Goal: Task Accomplishment & Management: Complete application form

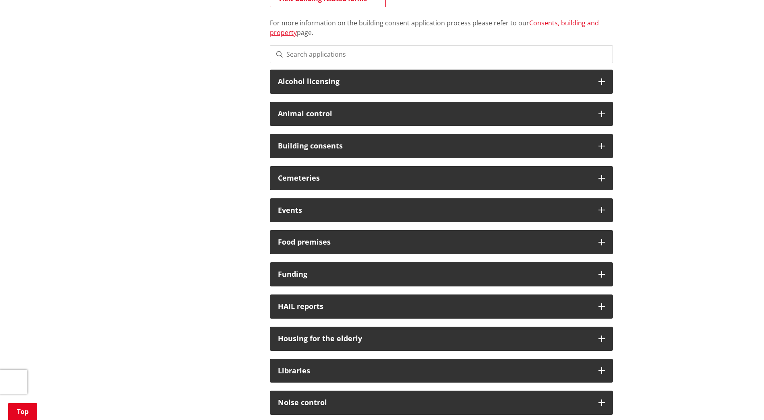
scroll to position [81, 0]
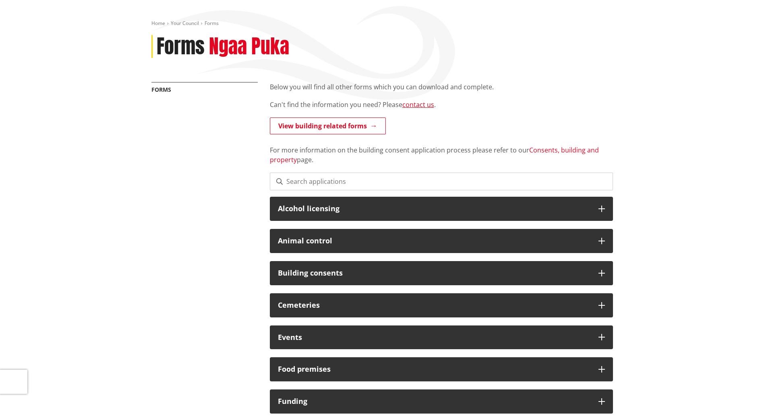
click at [569, 153] on link "Consents, building and property" at bounding box center [434, 155] width 329 height 19
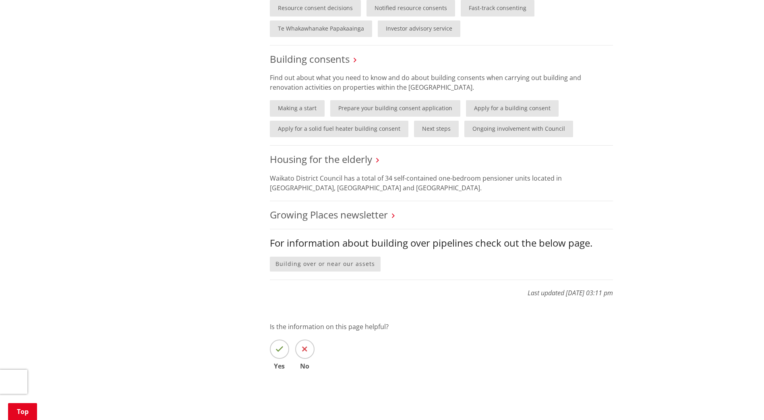
scroll to position [644, 0]
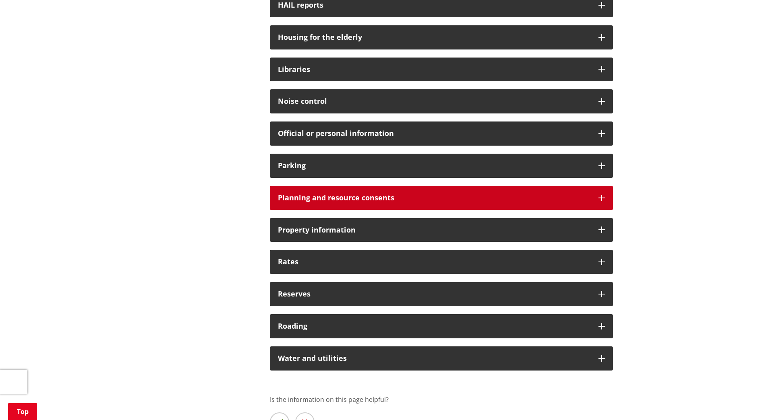
scroll to position [523, 0]
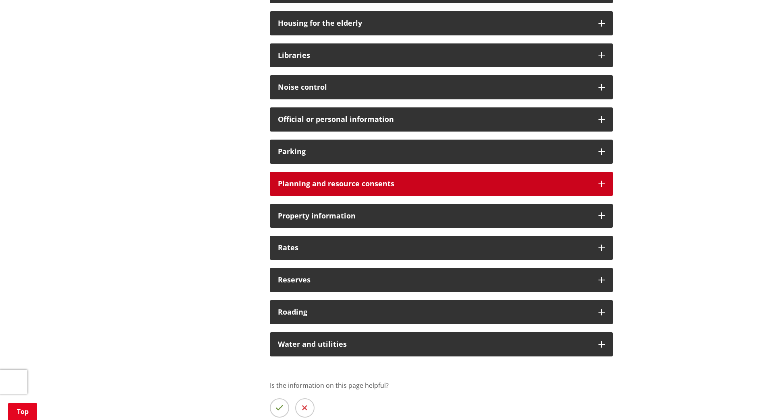
click at [589, 180] on h3 "Planning and resource consents" at bounding box center [434, 184] width 312 height 8
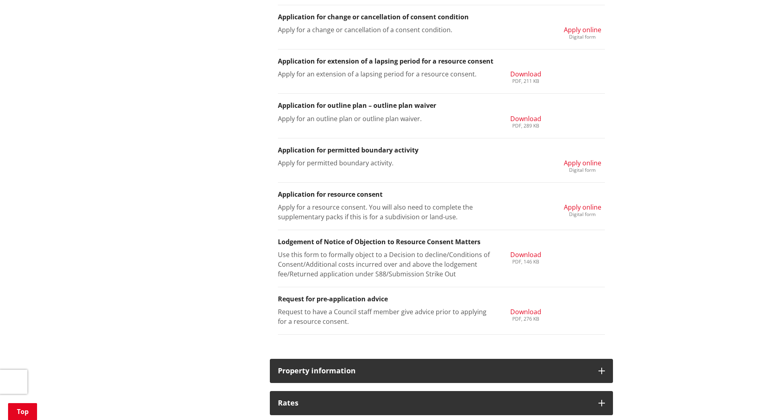
scroll to position [886, 0]
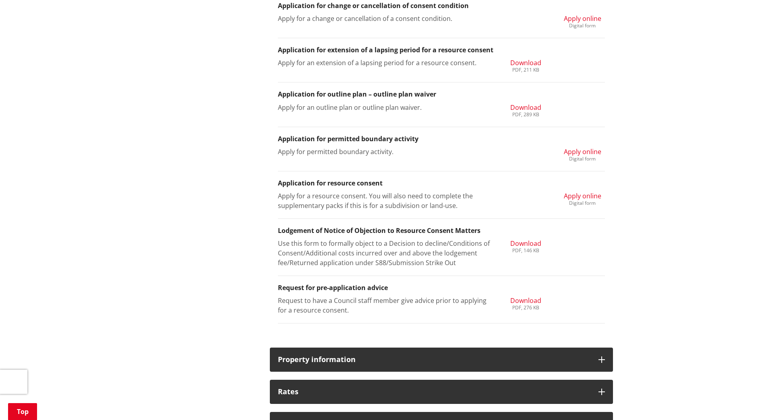
click at [592, 194] on span "Apply online" at bounding box center [582, 196] width 37 height 9
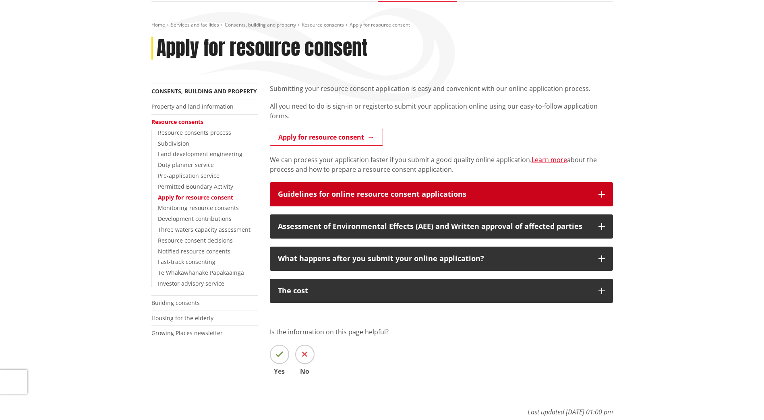
scroll to position [81, 0]
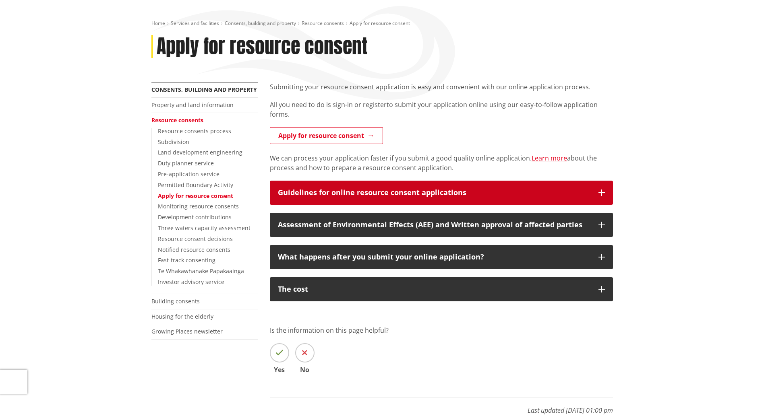
click at [588, 200] on button "Guidelines for online resource consent applications" at bounding box center [441, 193] width 343 height 24
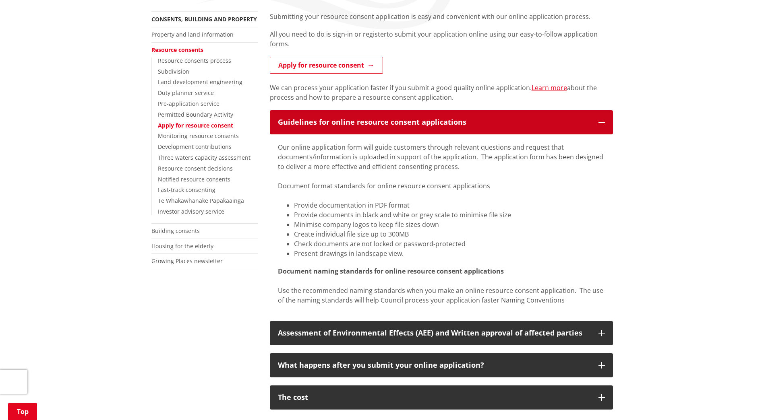
scroll to position [161, 0]
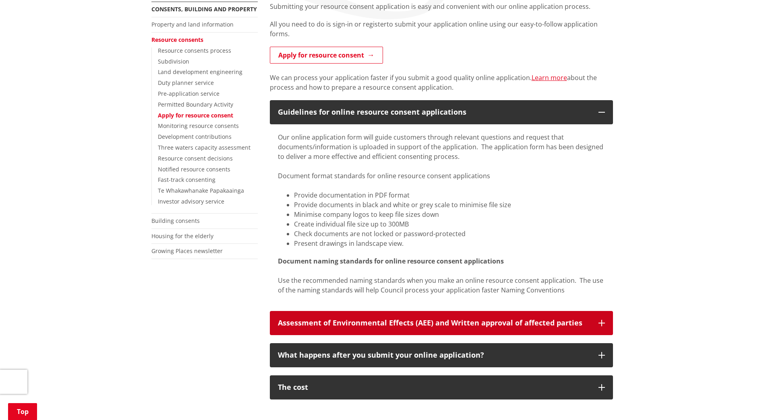
click at [548, 327] on div "Assessment of Environmental Effects (AEE) and Written approval of affected part…" at bounding box center [434, 323] width 312 height 8
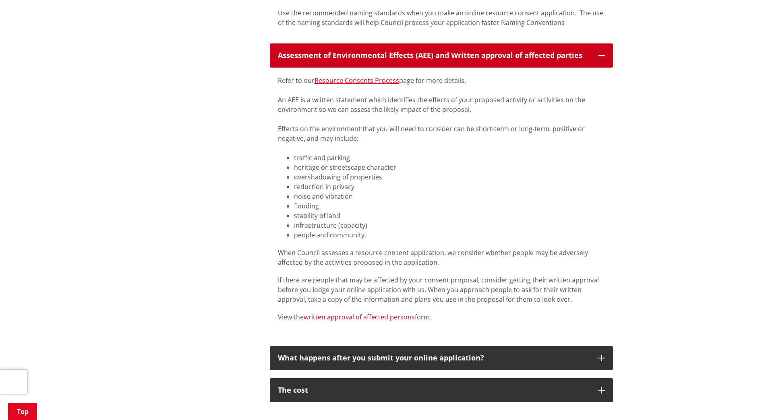
scroll to position [443, 0]
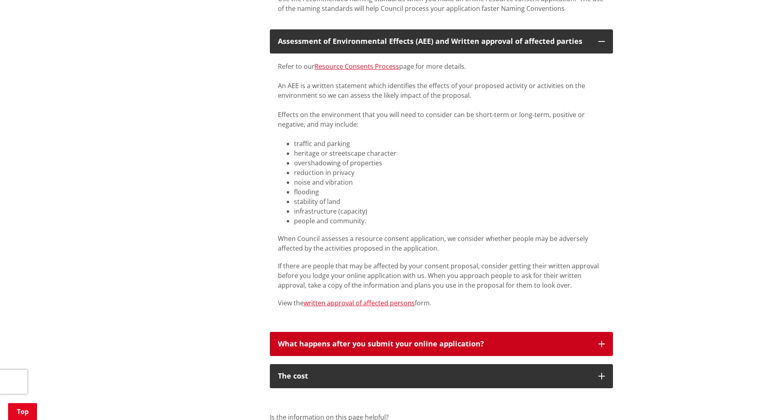
click at [585, 339] on button "What happens after you submit your online application?" at bounding box center [441, 344] width 343 height 24
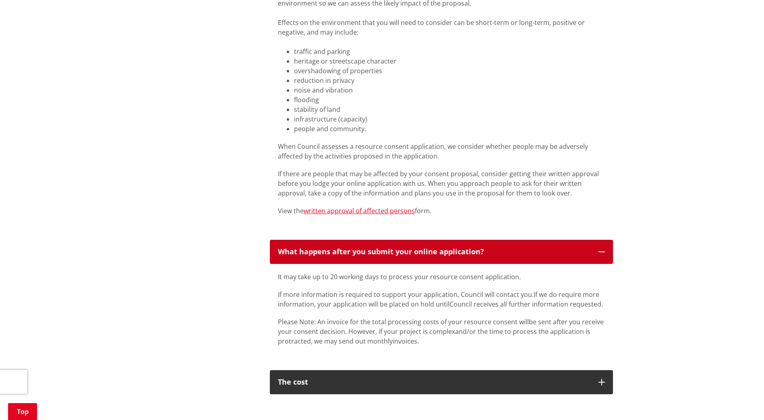
scroll to position [604, 0]
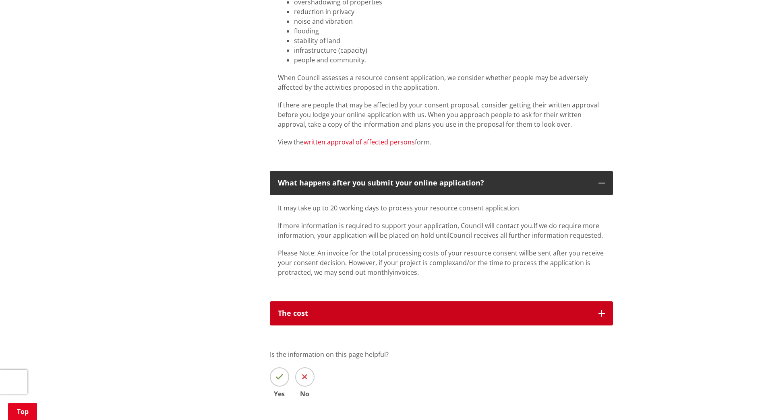
click at [511, 311] on div "The cost" at bounding box center [434, 314] width 312 height 8
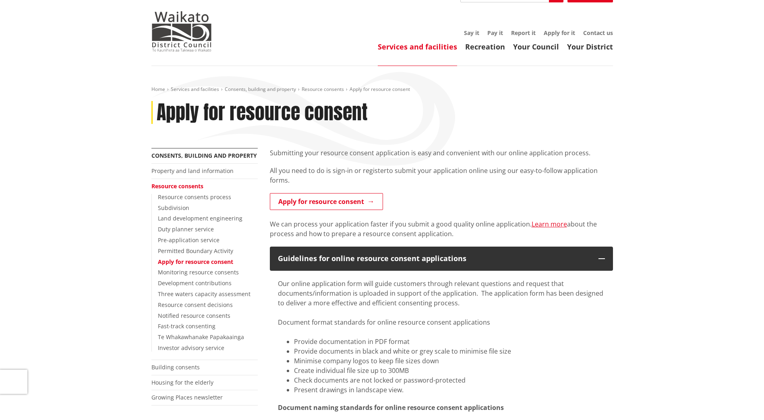
scroll to position [0, 0]
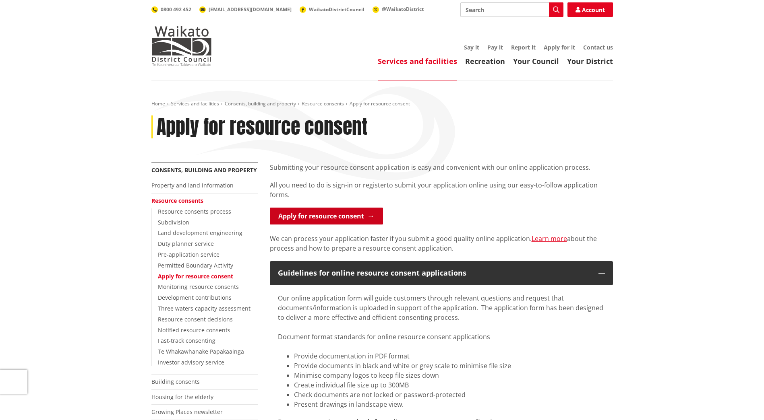
click at [350, 221] on link "Apply for resource consent" at bounding box center [326, 216] width 113 height 17
